Goal: Task Accomplishment & Management: Manage account settings

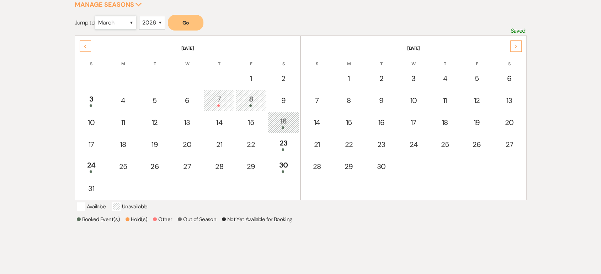
click at [107, 23] on select "January February March April May June July August September October November De…" at bounding box center [115, 23] width 41 height 14
select select "10"
click at [97, 16] on select "January February March April May June July August September October November De…" at bounding box center [115, 23] width 41 height 14
click at [182, 24] on button "Go" at bounding box center [186, 23] width 36 height 16
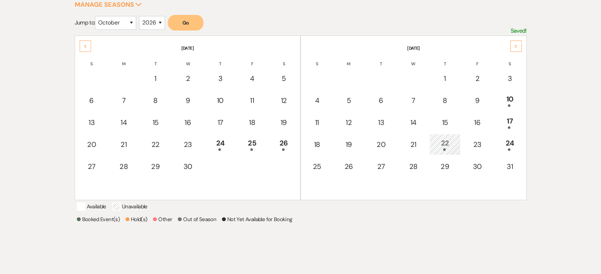
click at [512, 49] on div "Next" at bounding box center [515, 46] width 11 height 11
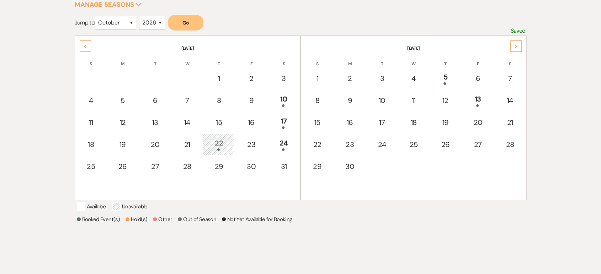
click at [224, 145] on div "22" at bounding box center [218, 144] width 23 height 13
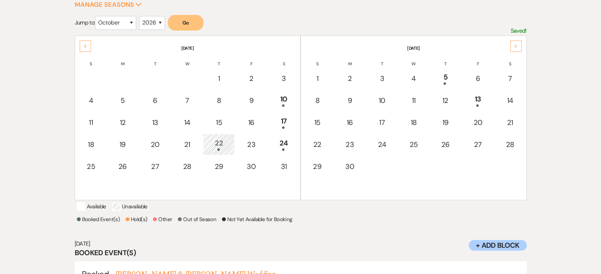
scroll to position [166, 0]
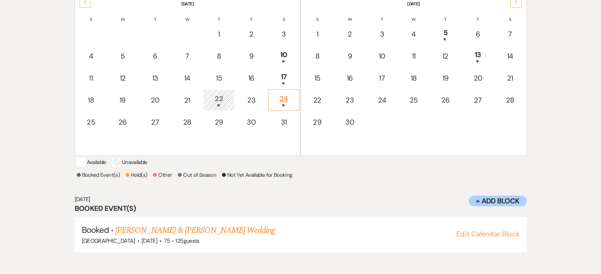
click at [278, 104] on div at bounding box center [283, 105] width 23 height 2
click at [193, 235] on link "[PERSON_NAME] & [PERSON_NAME] Wedding" at bounding box center [194, 230] width 159 height 13
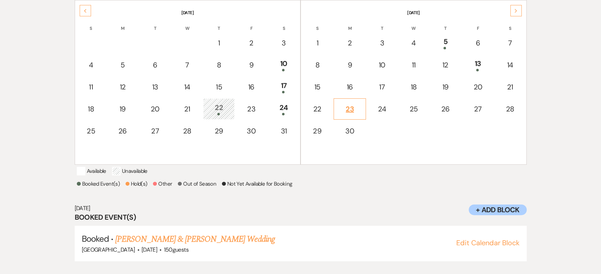
scroll to position [154, 0]
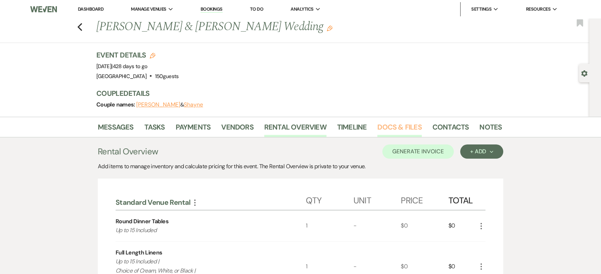
click at [396, 125] on link "Docs & Files" at bounding box center [399, 130] width 44 height 16
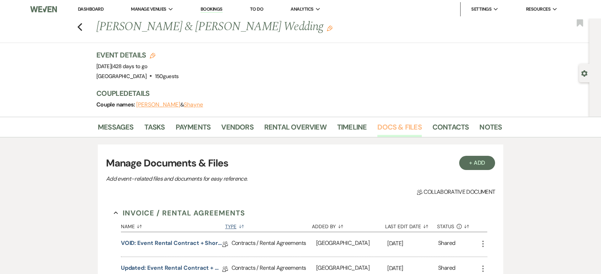
scroll to position [155, 0]
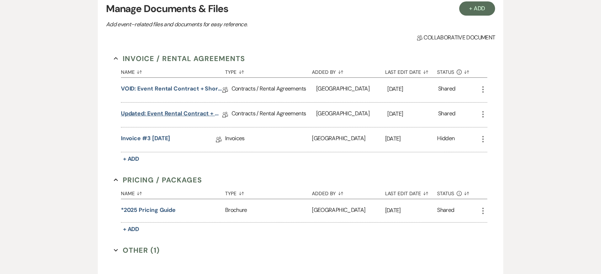
click at [156, 112] on link "Updated: Event Rental Contract + Short Term Lease - 10/24/26" at bounding box center [171, 114] width 101 height 11
